Goal: Task Accomplishment & Management: Manage account settings

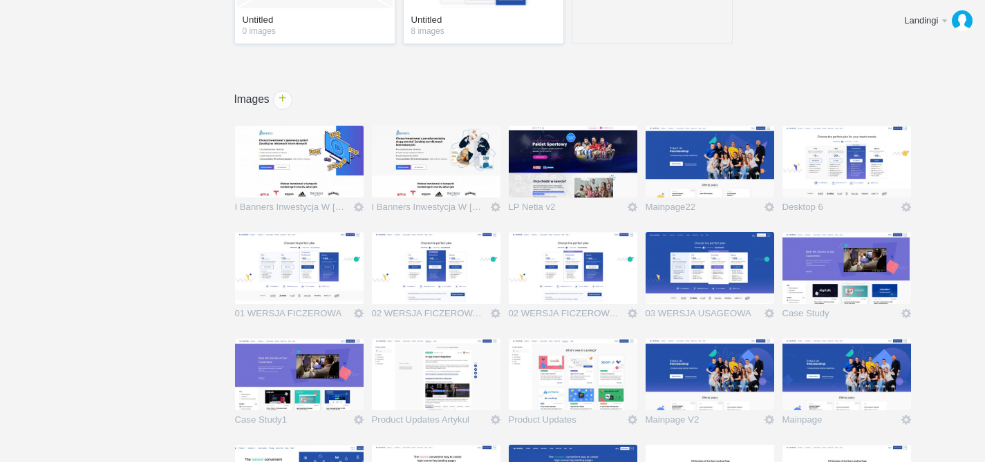
scroll to position [428, 0]
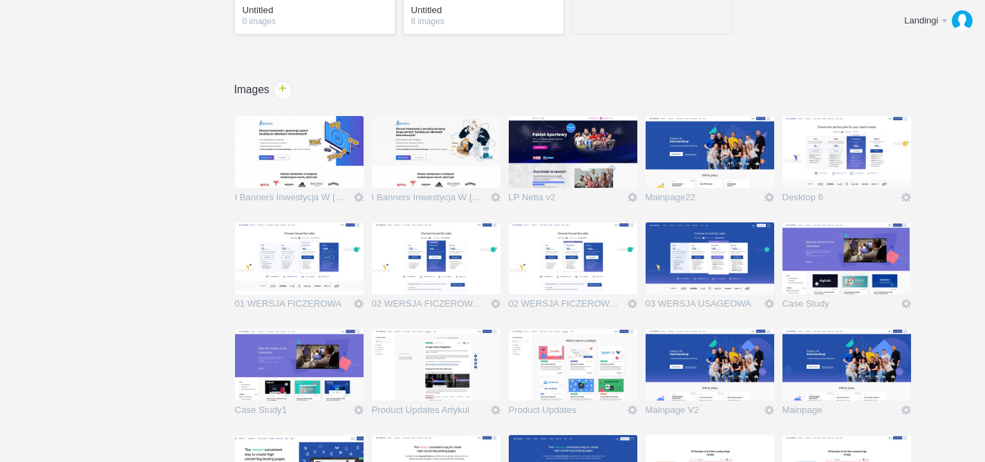
click at [726, 86] on h1 "Images +" at bounding box center [572, 89] width 738 height 11
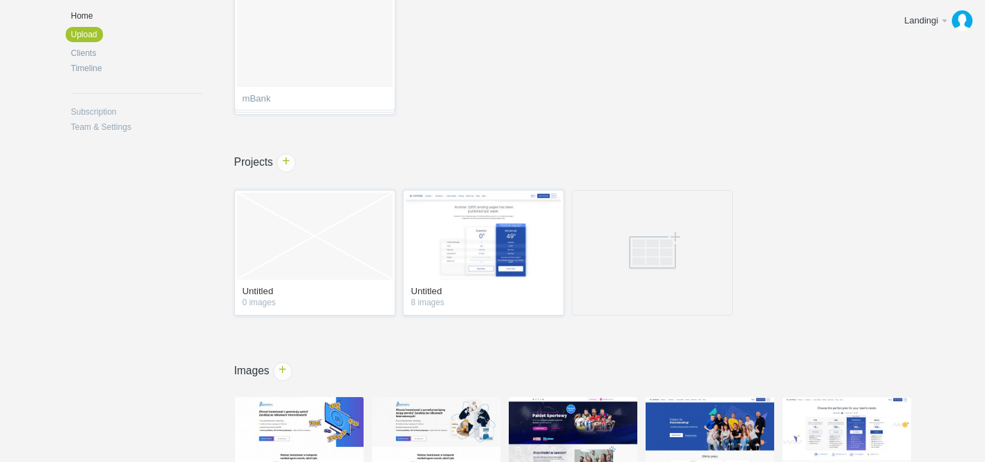
scroll to position [0, 0]
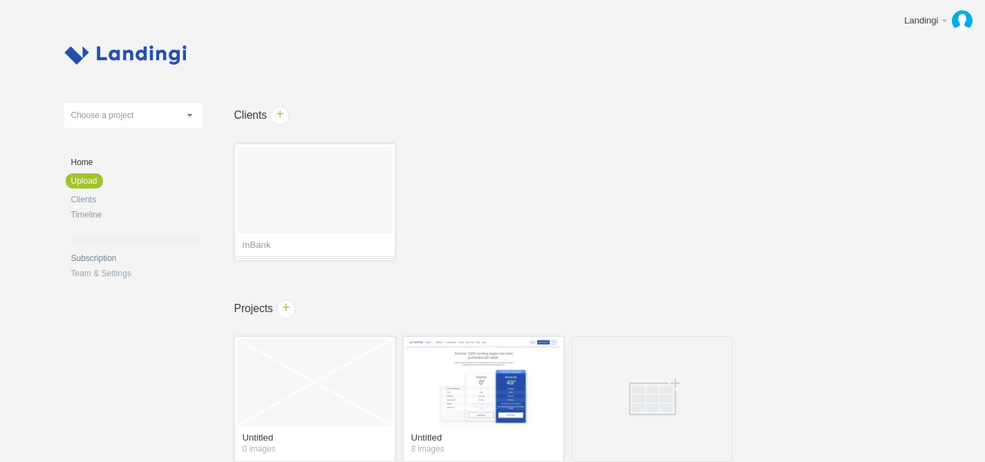
click at [95, 261] on link "Subscription" at bounding box center [136, 258] width 131 height 8
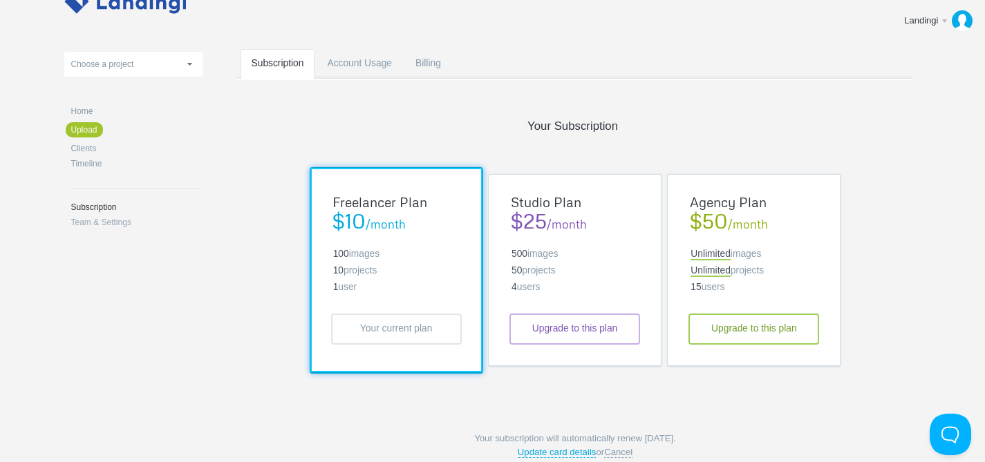
scroll to position [104, 0]
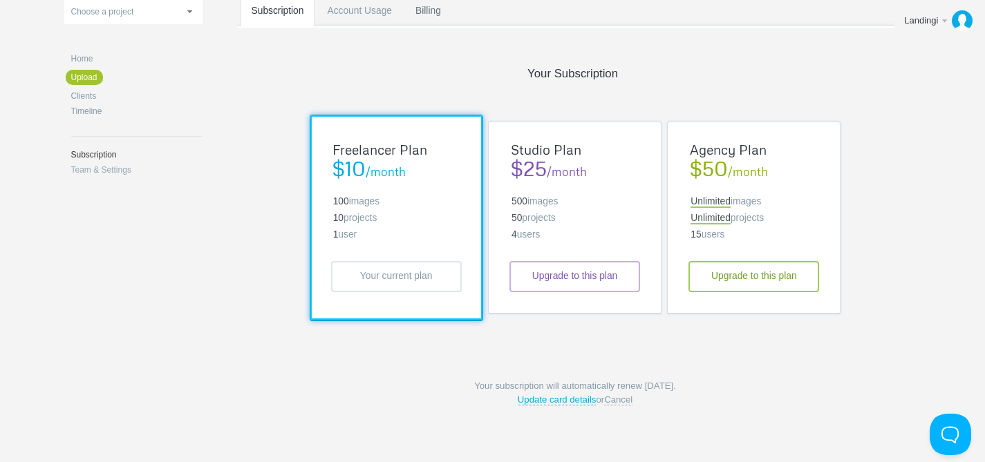
click at [441, 19] on link "Billing" at bounding box center [428, 24] width 48 height 55
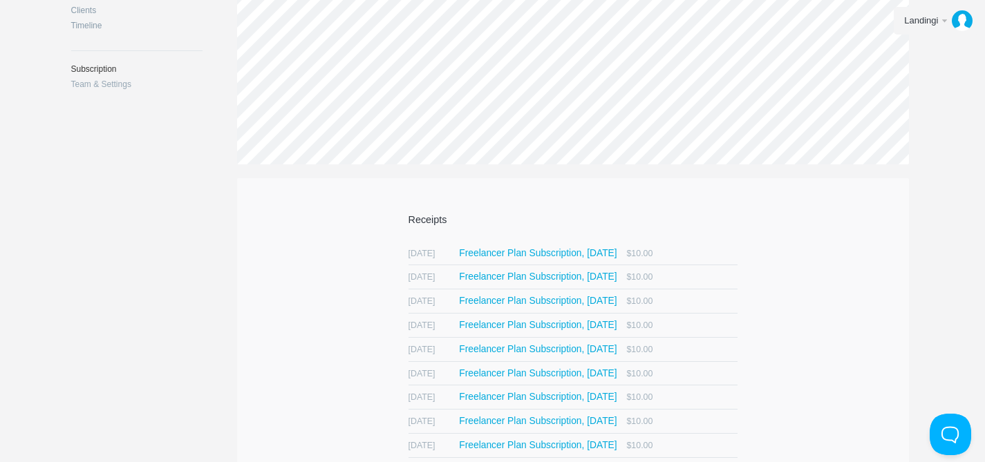
scroll to position [204, 0]
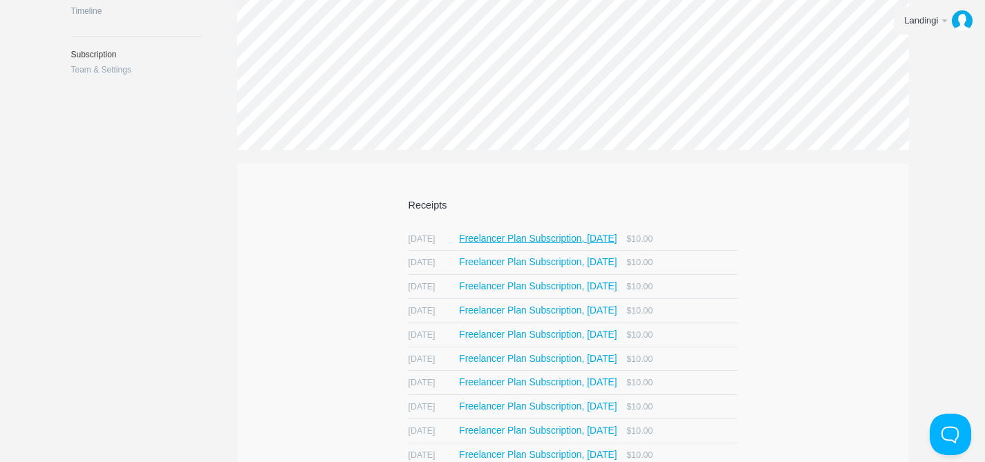
click at [538, 237] on span "Freelancer Plan Subscription, [DATE]" at bounding box center [538, 239] width 158 height 10
